Goal: Task Accomplishment & Management: Use online tool/utility

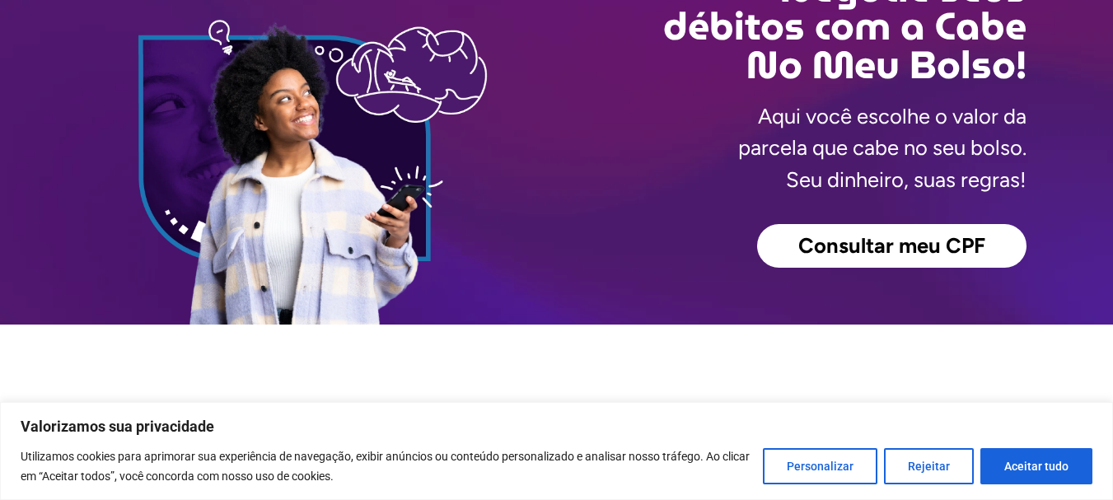
scroll to position [247, 0]
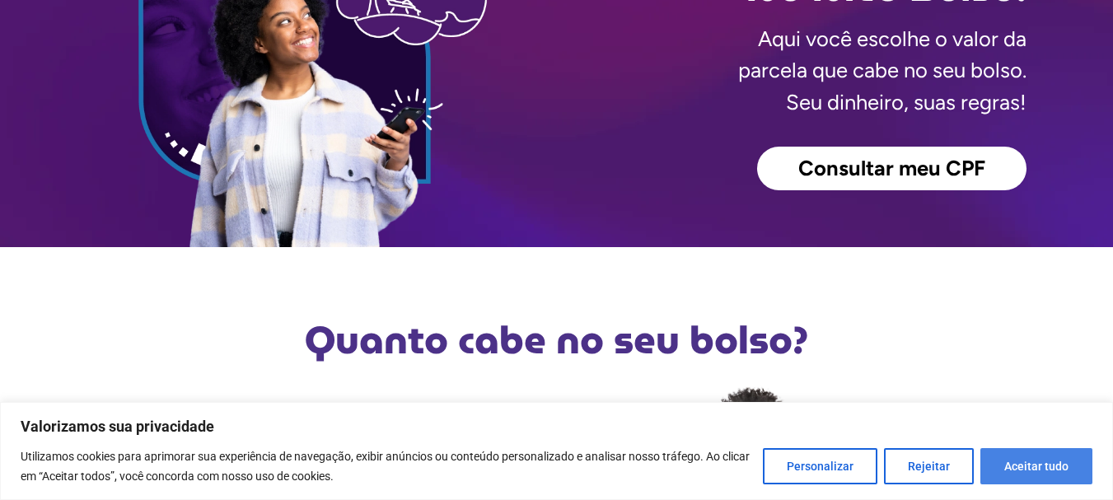
click at [1040, 481] on button "Aceitar tudo" at bounding box center [1037, 466] width 112 height 36
checkbox input "true"
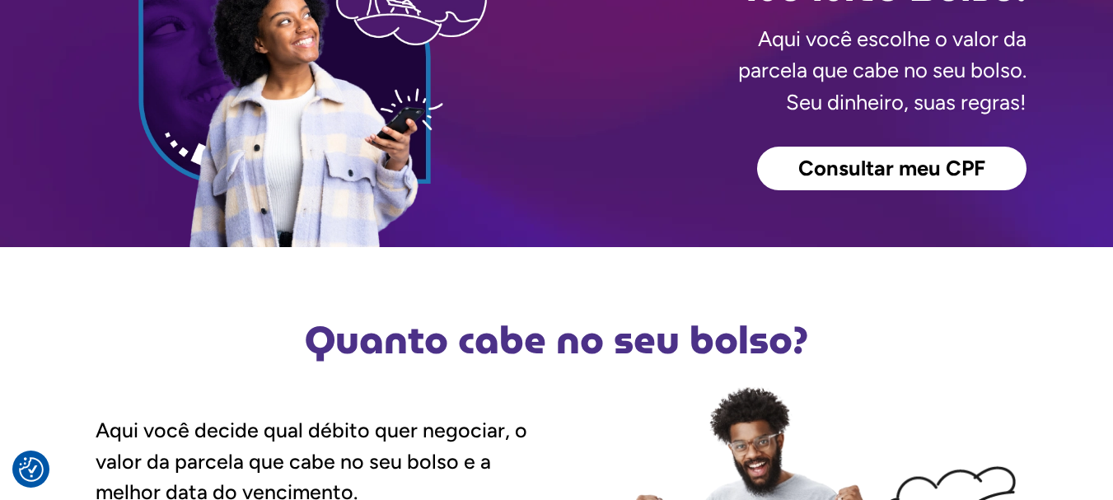
click at [932, 164] on span "Consultar meu CPF" at bounding box center [892, 168] width 187 height 21
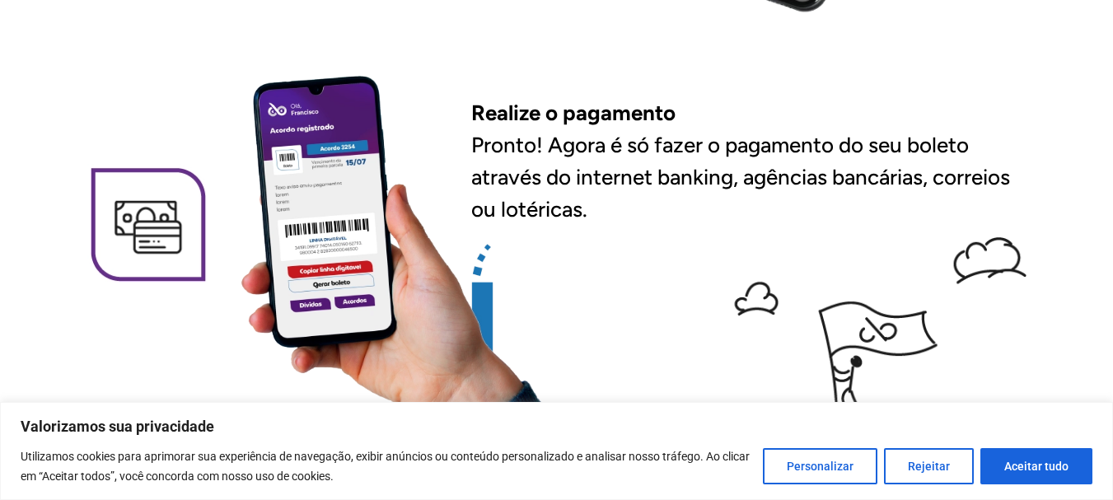
scroll to position [2390, 0]
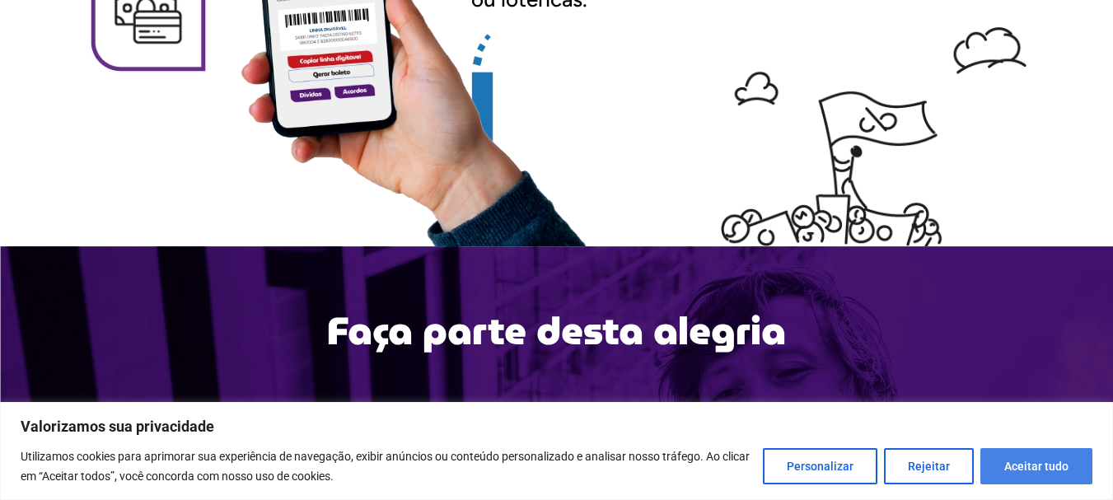
click at [1000, 461] on button "Aceitar tudo" at bounding box center [1037, 466] width 112 height 36
checkbox input "true"
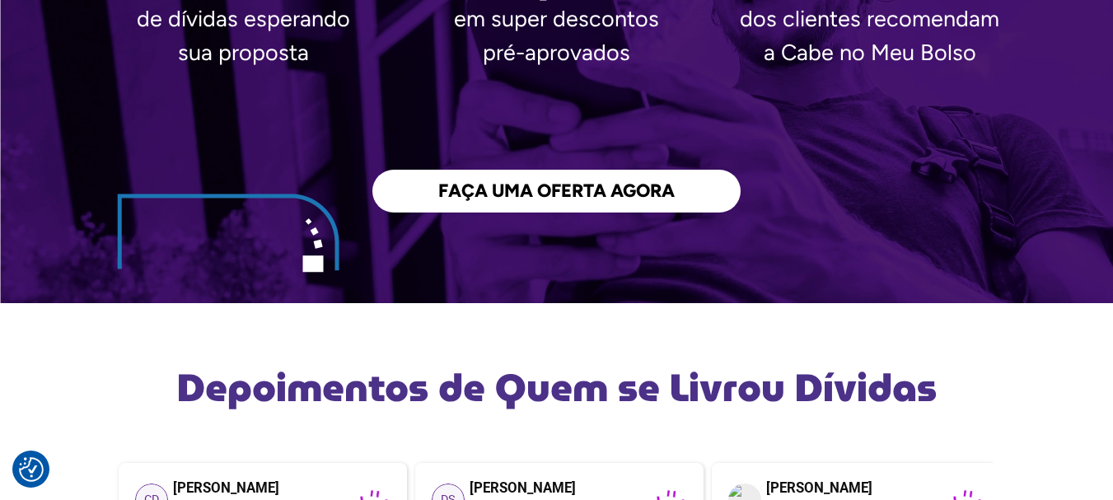
scroll to position [2884, 0]
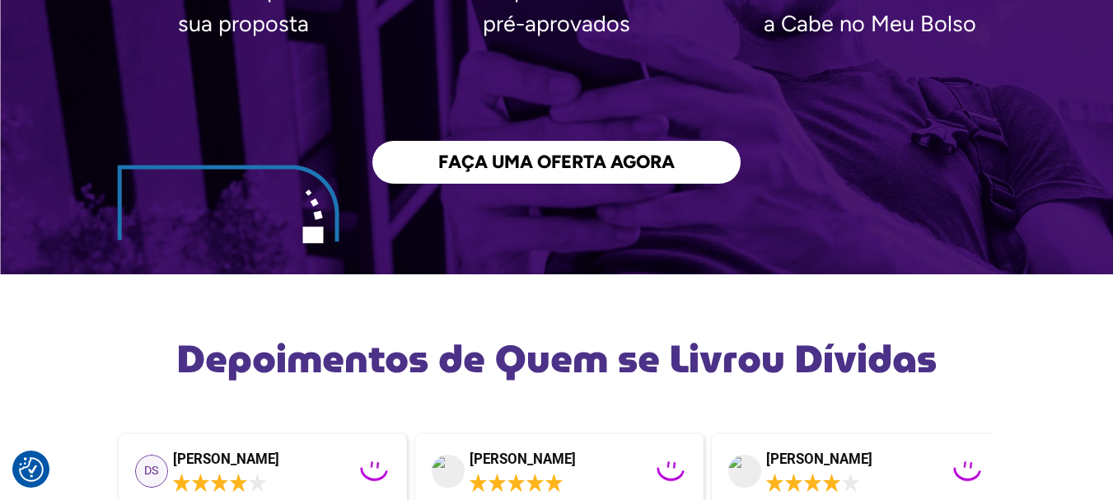
click at [588, 171] on span "FAÇA UMA OFERTA AGORA" at bounding box center [556, 162] width 237 height 18
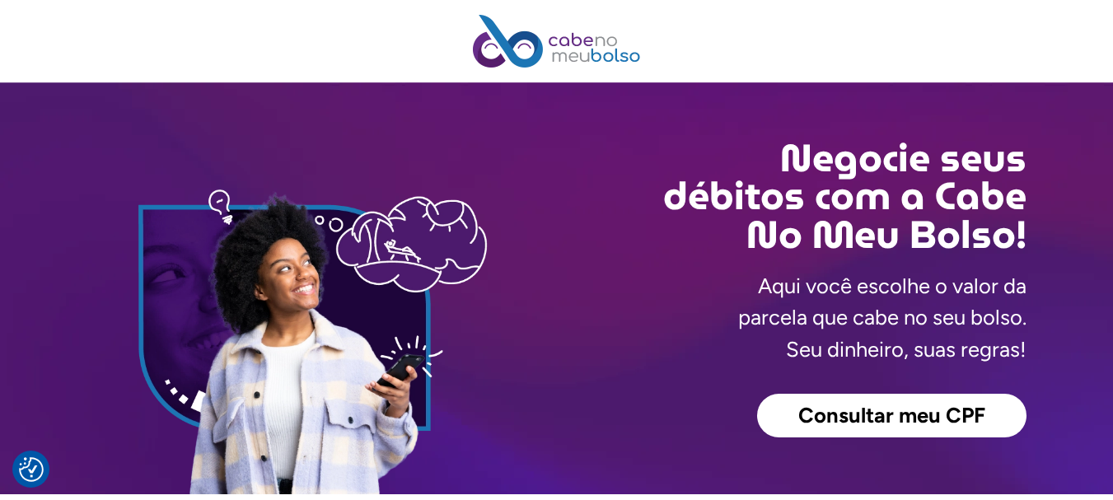
click at [913, 410] on span "Consultar meu CPF" at bounding box center [892, 415] width 187 height 21
